Goal: Transaction & Acquisition: Download file/media

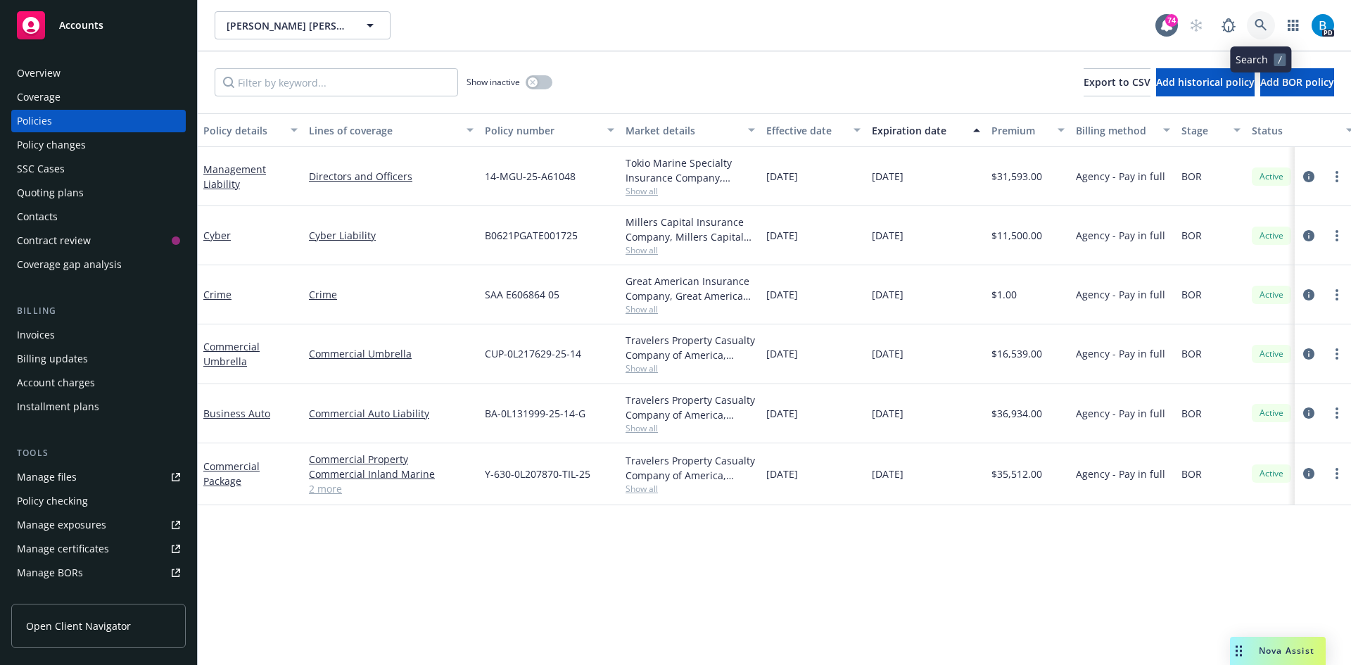
click at [1263, 23] on icon at bounding box center [1260, 25] width 12 height 12
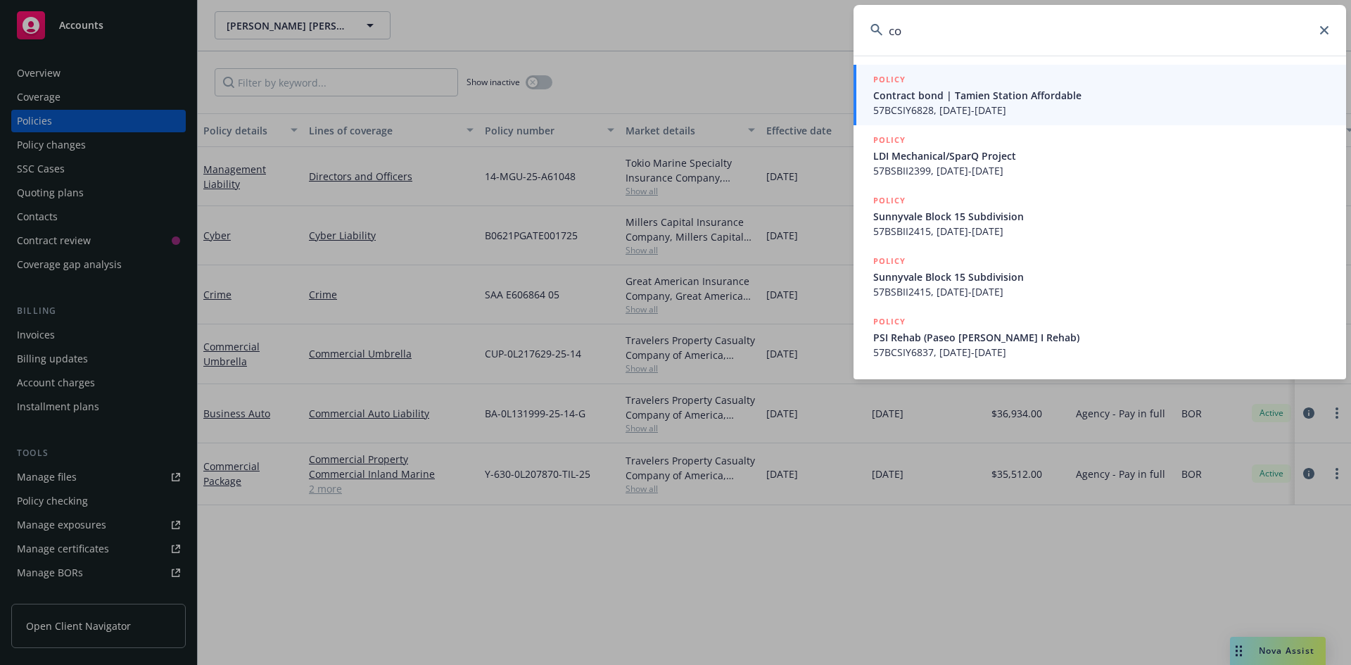
type input "c"
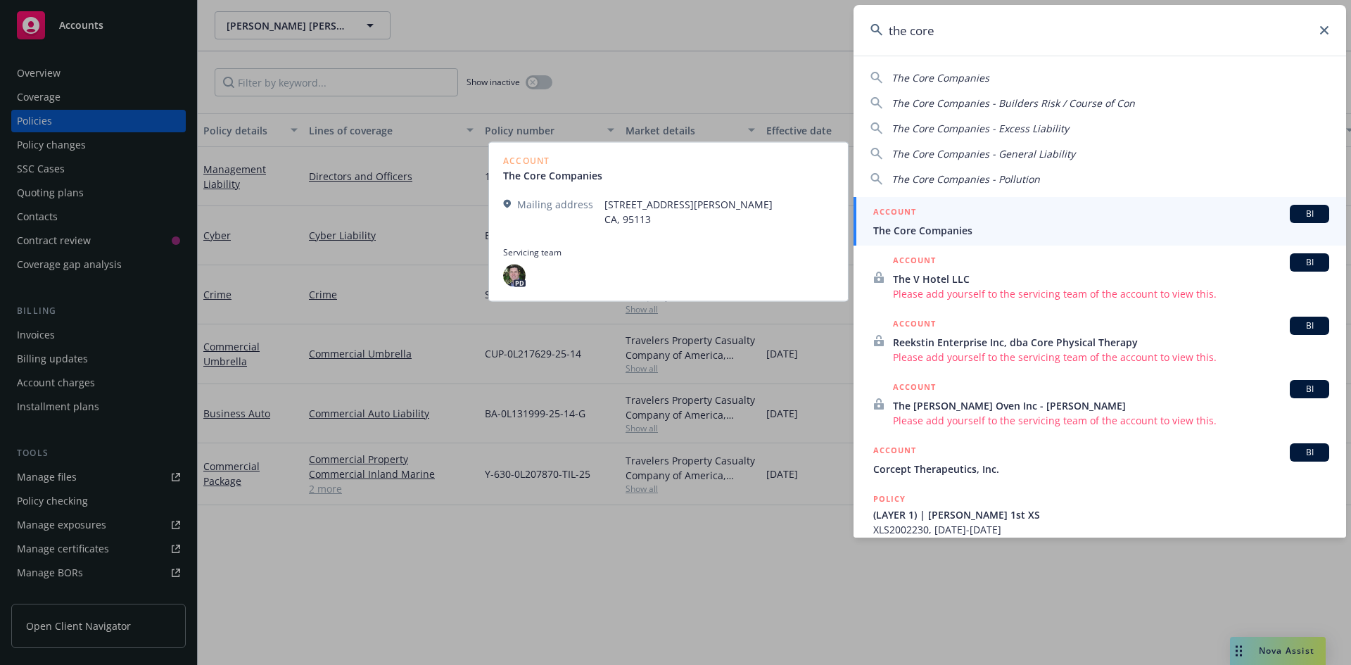
type input "the core"
click at [926, 223] on span "The Core Companies" at bounding box center [1101, 230] width 456 height 15
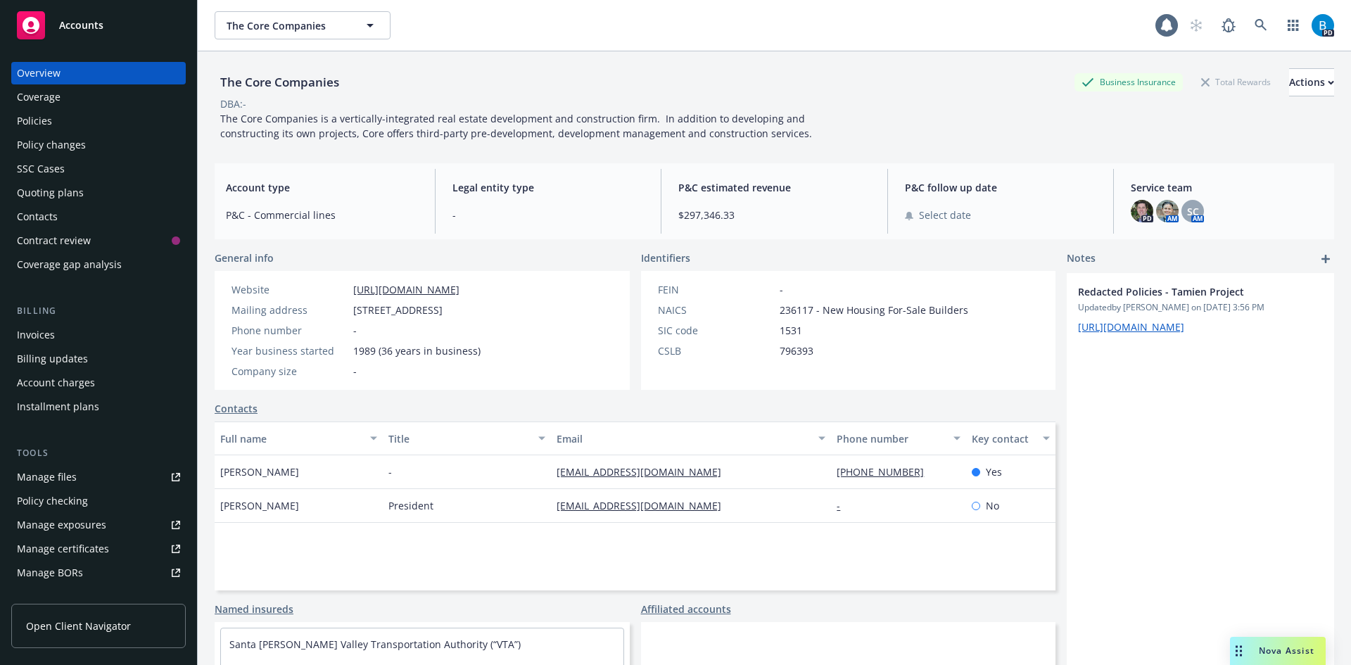
click at [37, 121] on div "Policies" at bounding box center [34, 121] width 35 height 23
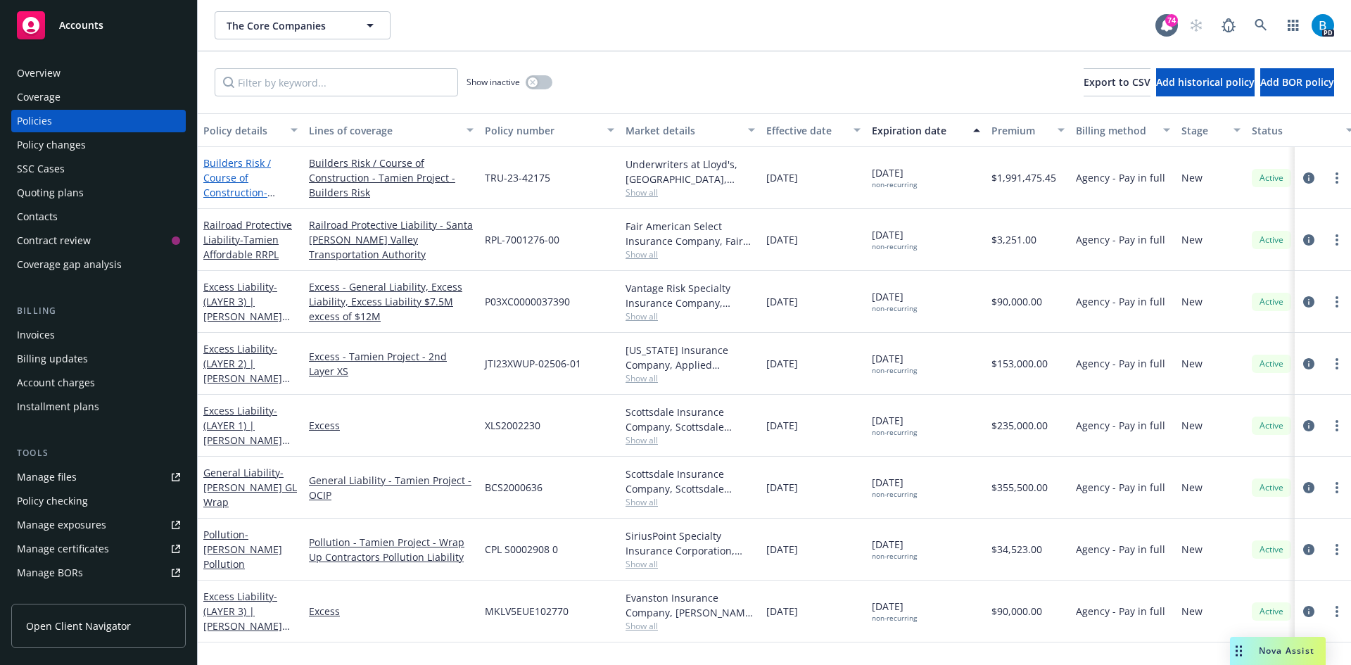
click at [229, 189] on link "Builders Risk / Course of Construction - Tamien Affordable BR" at bounding box center [250, 185] width 94 height 58
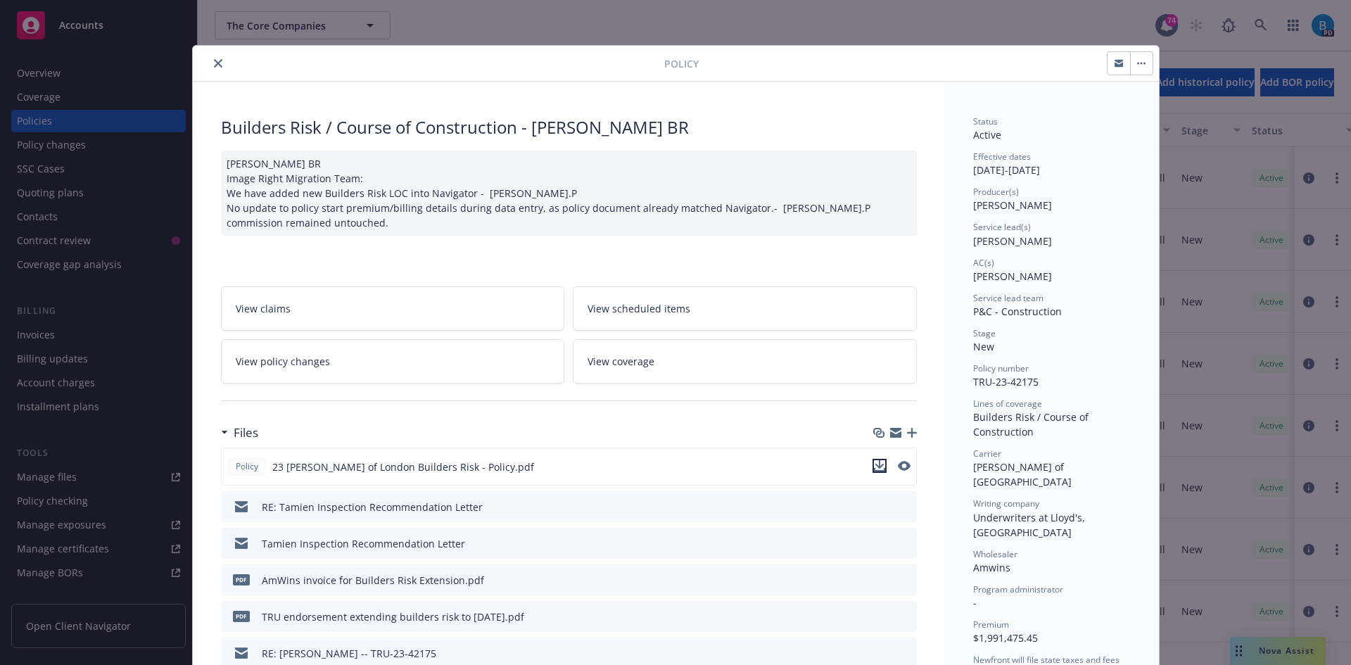
click at [876, 466] on icon "download file" at bounding box center [879, 465] width 11 height 11
